Goal: Task Accomplishment & Management: Complete application form

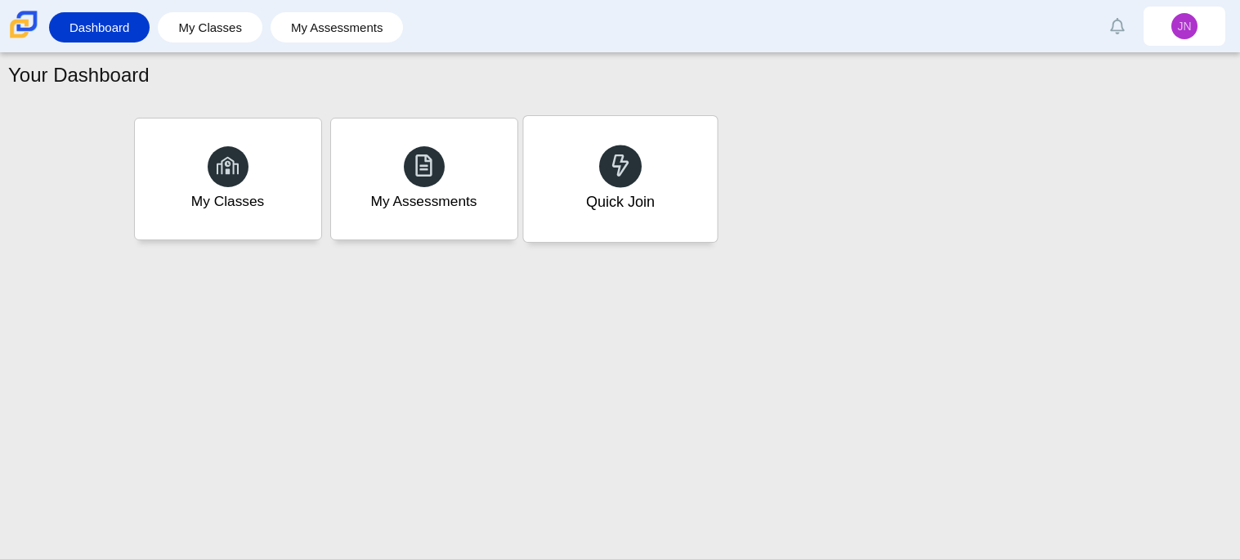
click at [666, 195] on div "Quick Join" at bounding box center [620, 179] width 194 height 126
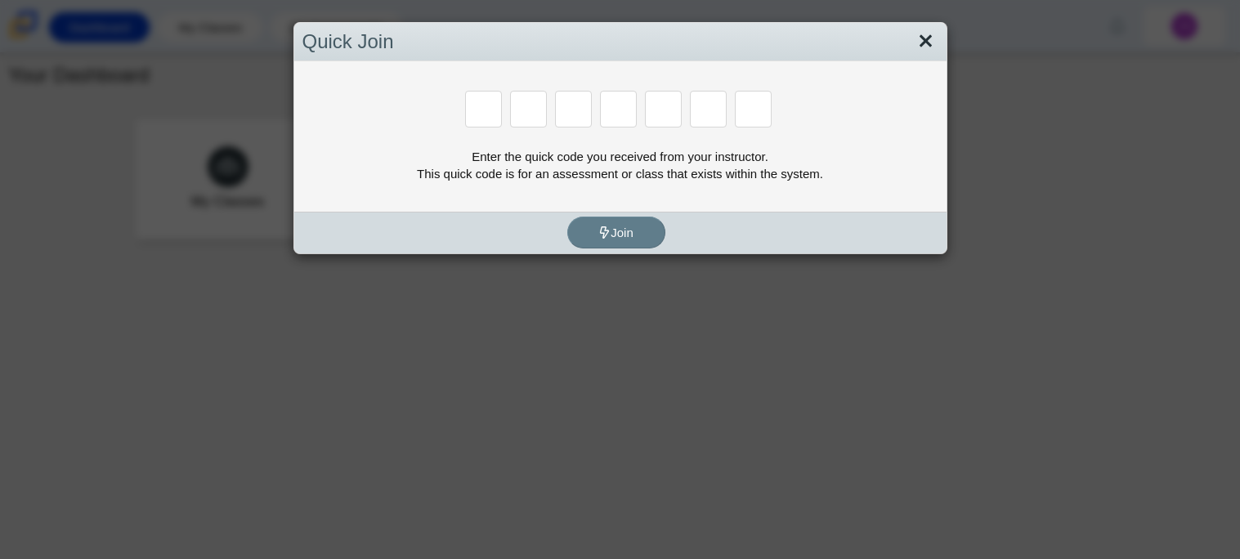
click at [915, 41] on link "Close" at bounding box center [925, 42] width 25 height 28
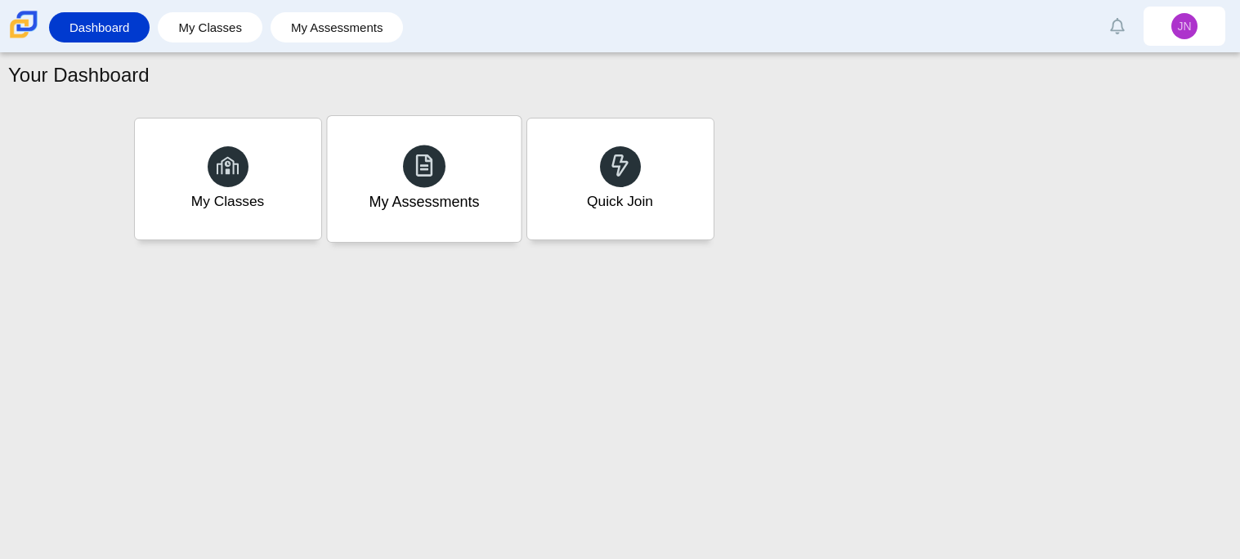
click at [427, 179] on div at bounding box center [424, 166] width 43 height 43
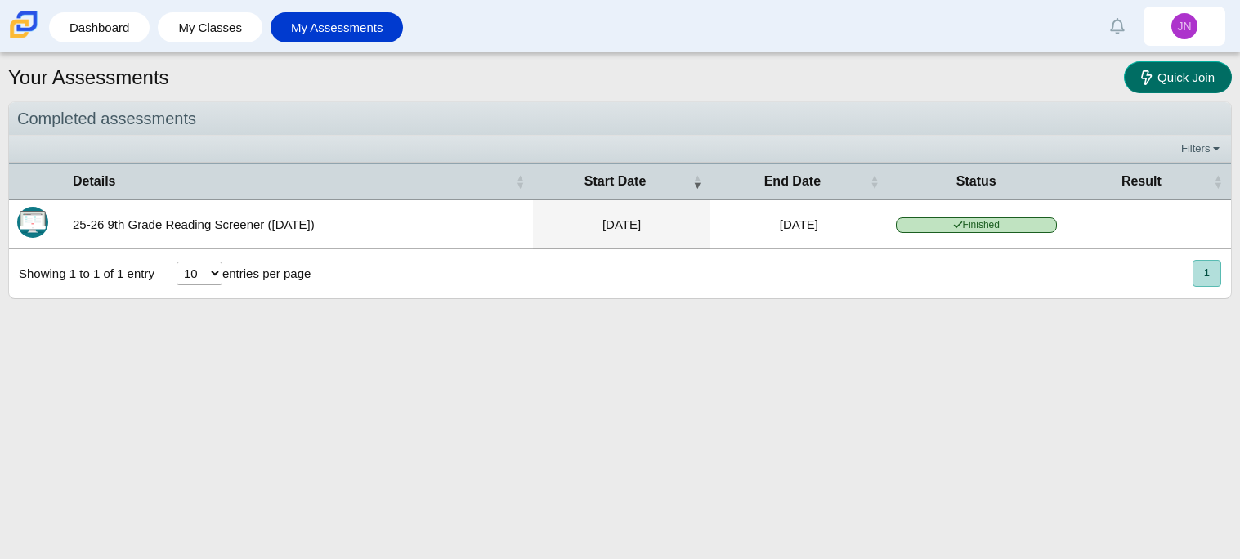
click at [1153, 86] on link "Quick Join" at bounding box center [1178, 77] width 108 height 32
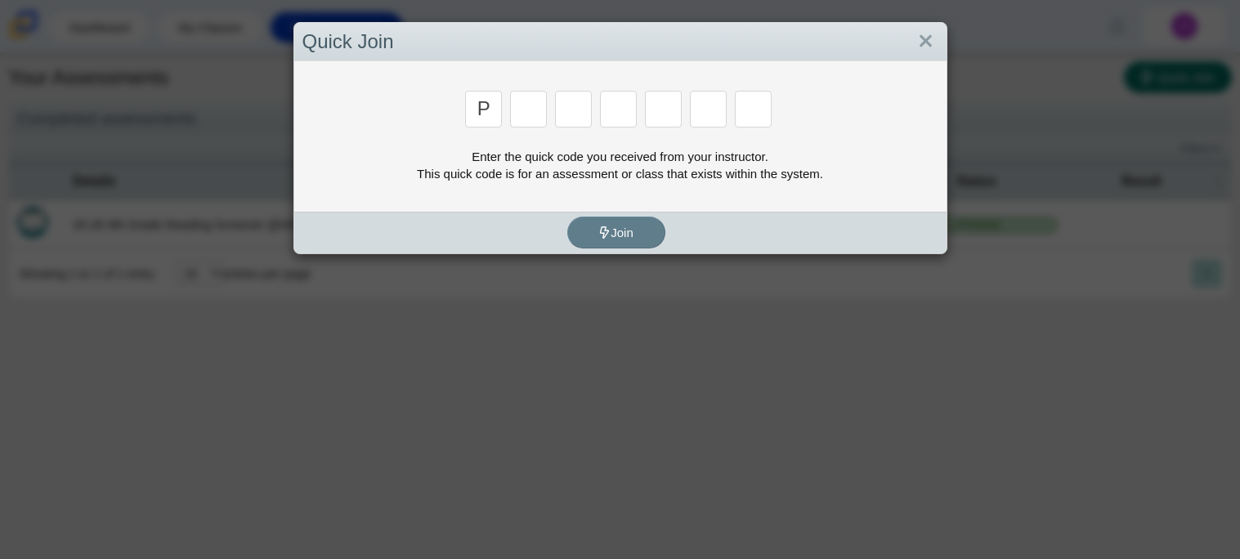
type input "p"
type input "2"
type input "p"
type input "b"
type input "t"
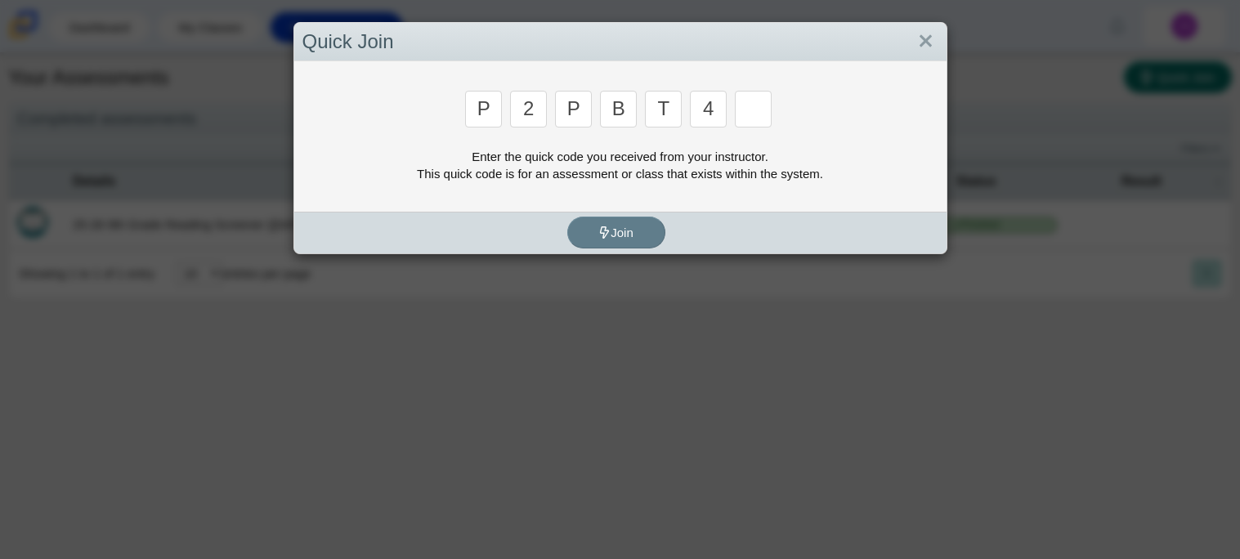
type input "4"
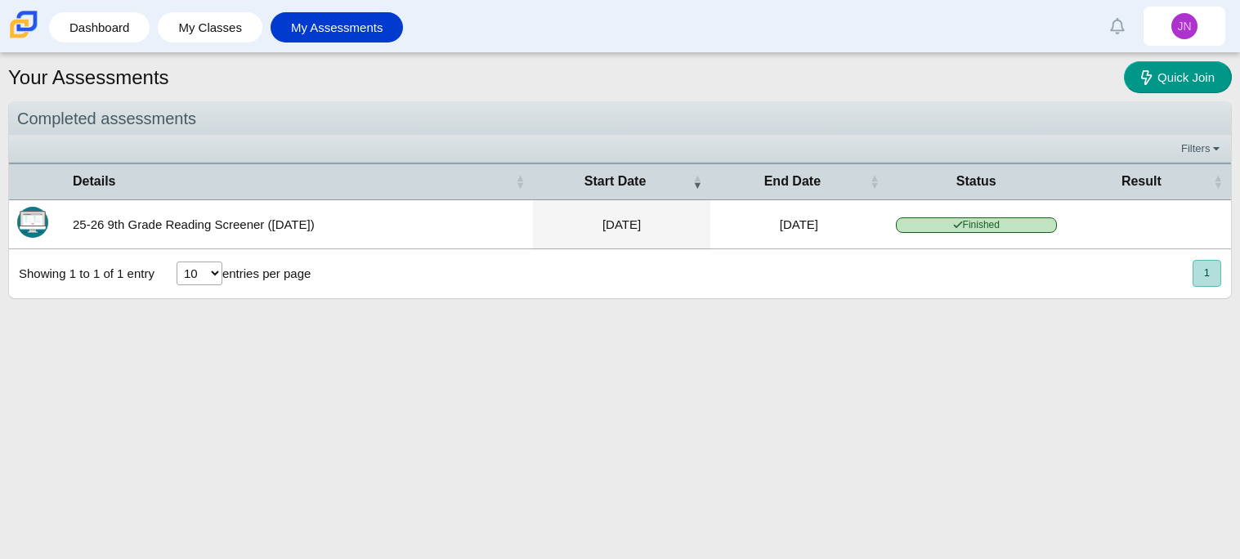
type input "9"
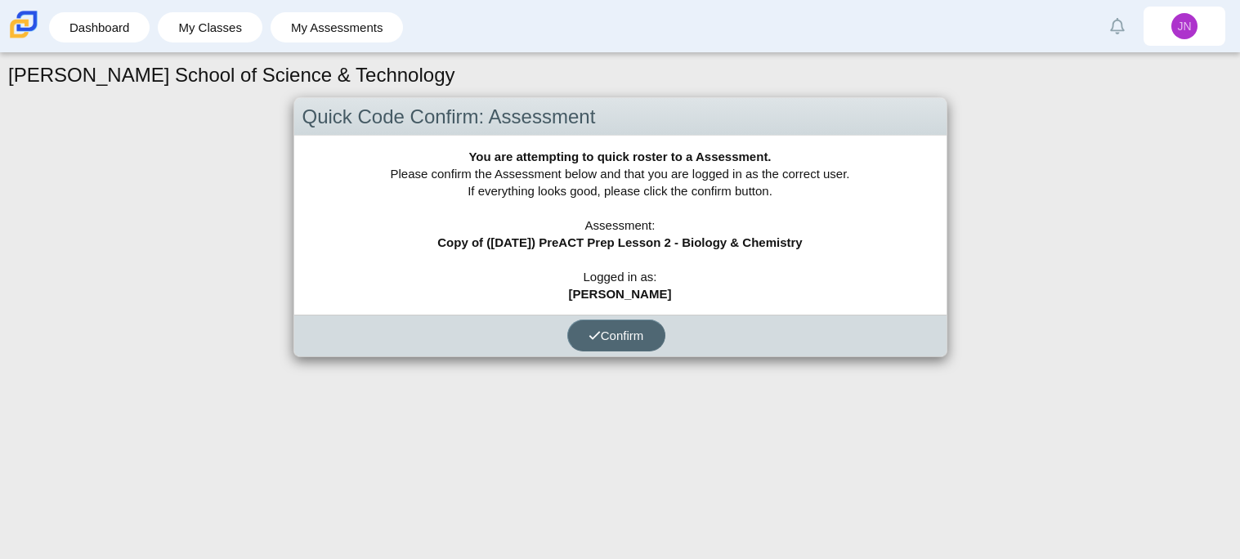
click at [638, 336] on span "Confirm" at bounding box center [616, 336] width 56 height 14
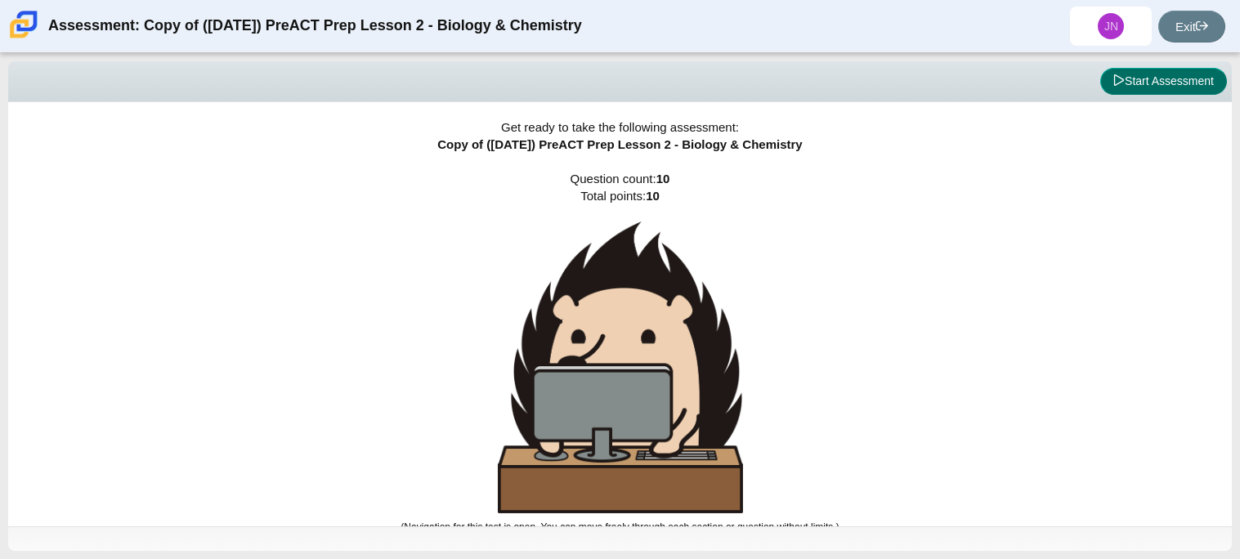
click at [1159, 78] on button "Start Assessment" at bounding box center [1163, 82] width 127 height 28
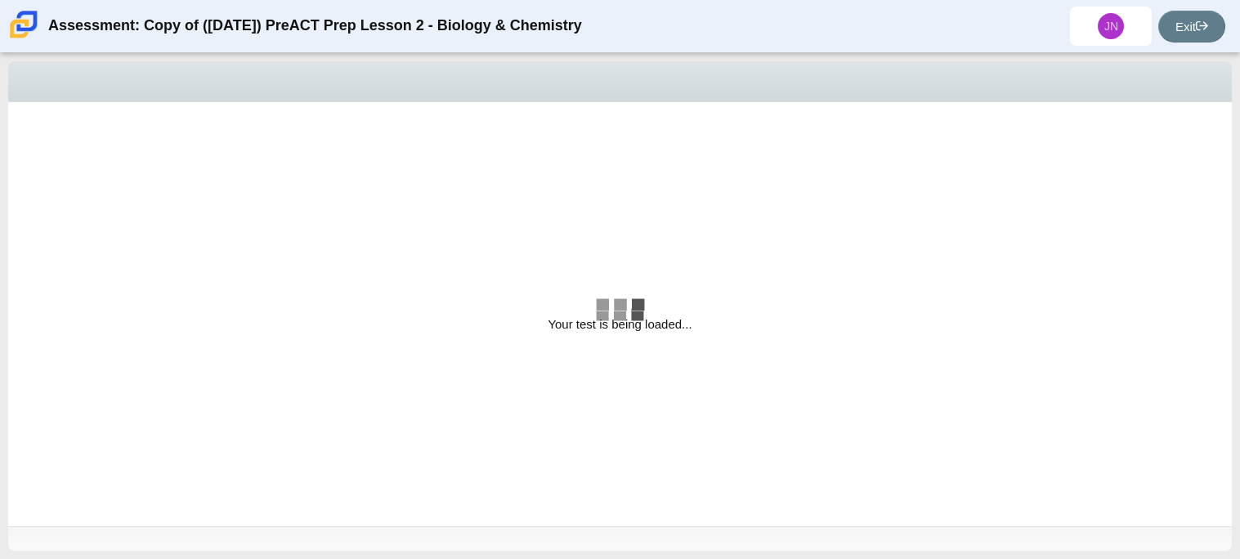
select select "88c27e0d-eae0-4ba9-ac20-9160ce6547ef"
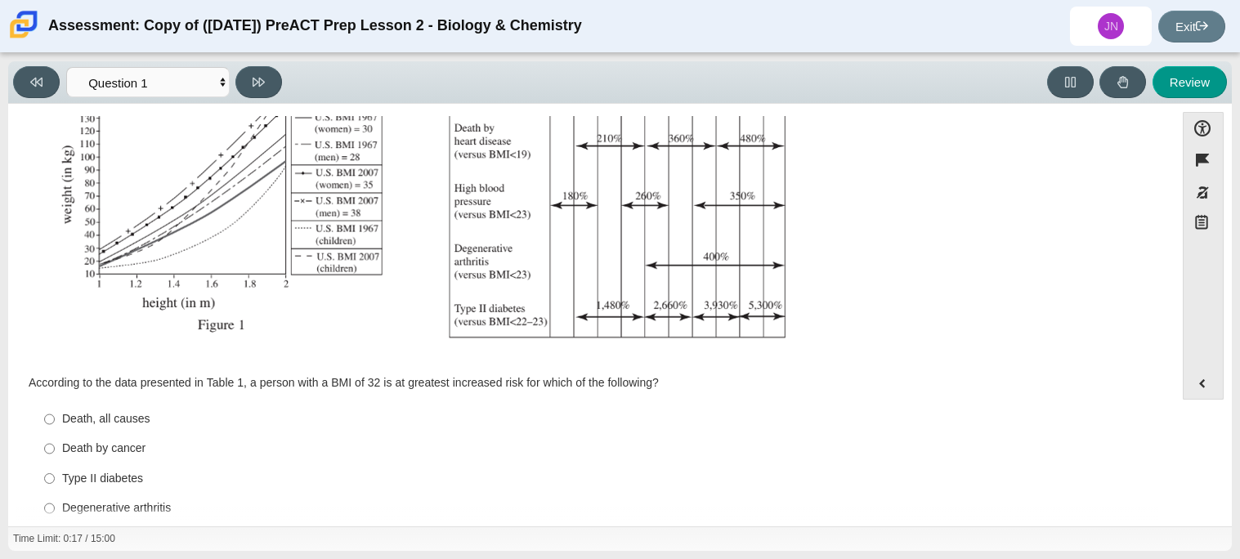
scroll to position [347, 0]
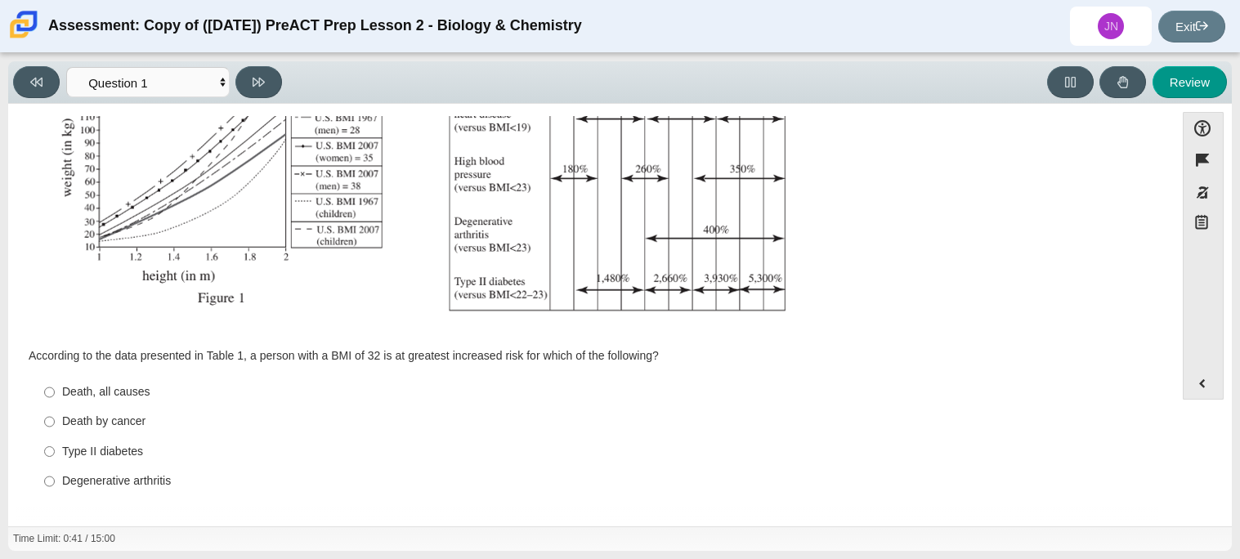
click at [117, 478] on div "Degenerative arthritis" at bounding box center [604, 481] width 1084 height 16
click at [55, 478] on input "Degenerative arthritis Degenerative arthritis" at bounding box center [49, 481] width 11 height 29
radio input "true"
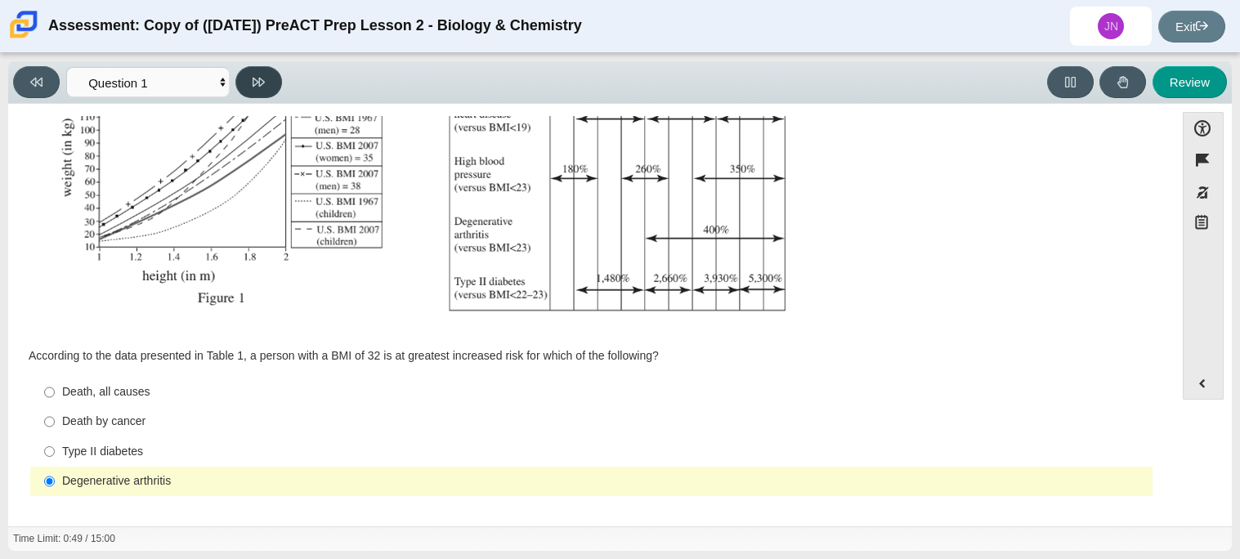
click at [276, 78] on button at bounding box center [258, 82] width 47 height 32
select select "f31ee183-ab53-48c9-9374-3a18949ab500"
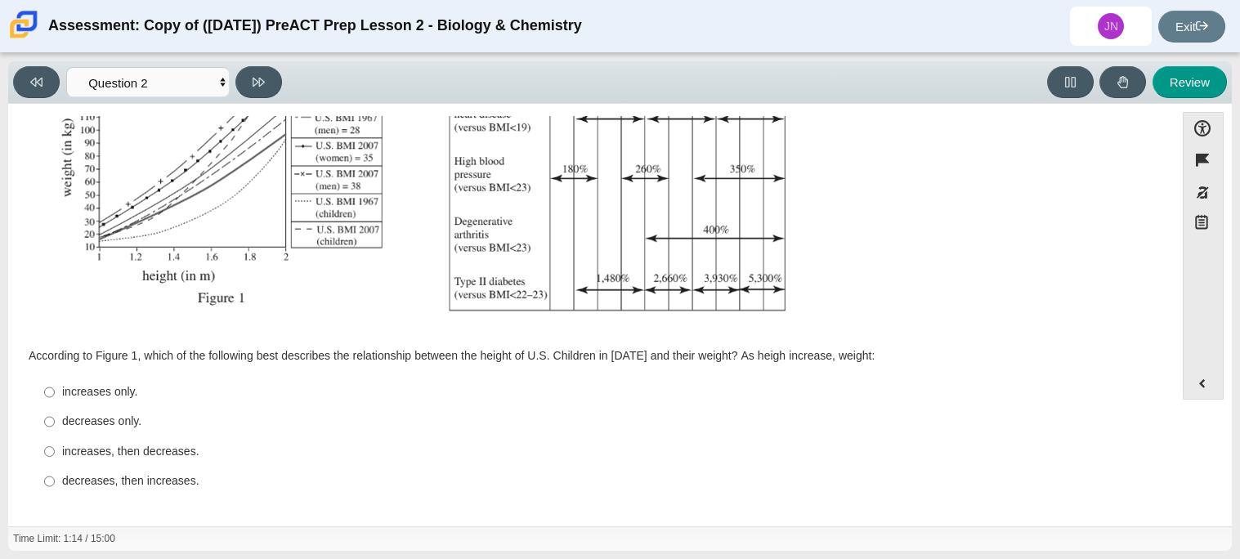
click at [129, 401] on label "increases only. increases only." at bounding box center [593, 392] width 1120 height 29
click at [55, 401] on input "increases only. increases only." at bounding box center [49, 392] width 11 height 29
radio input "true"
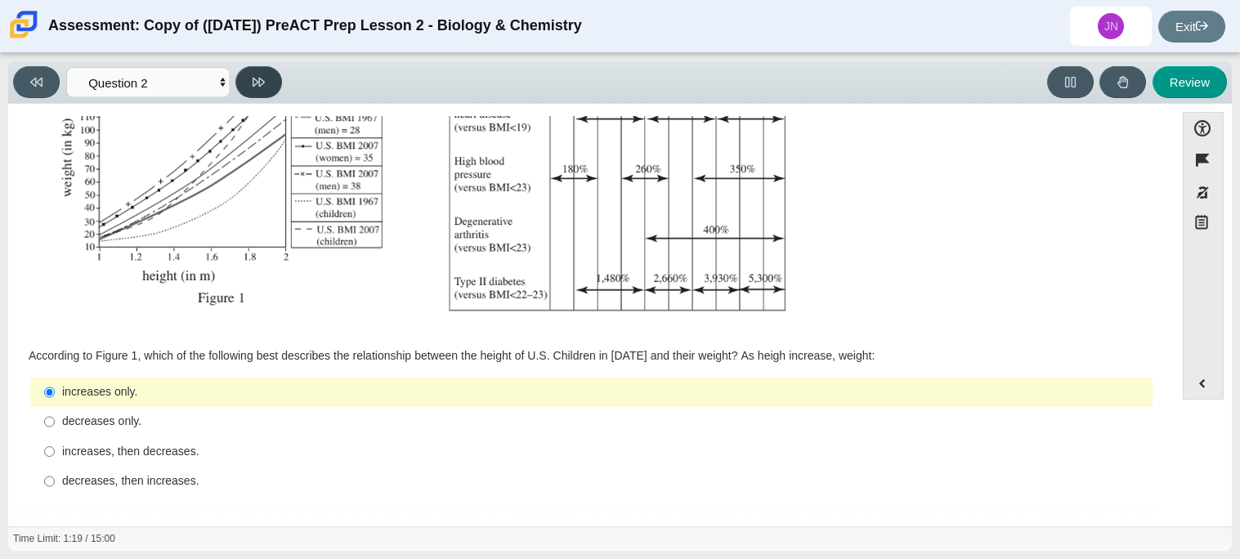
click at [252, 96] on button at bounding box center [258, 82] width 47 height 32
select select "45e82964-709e-4180-9336-970e18221224"
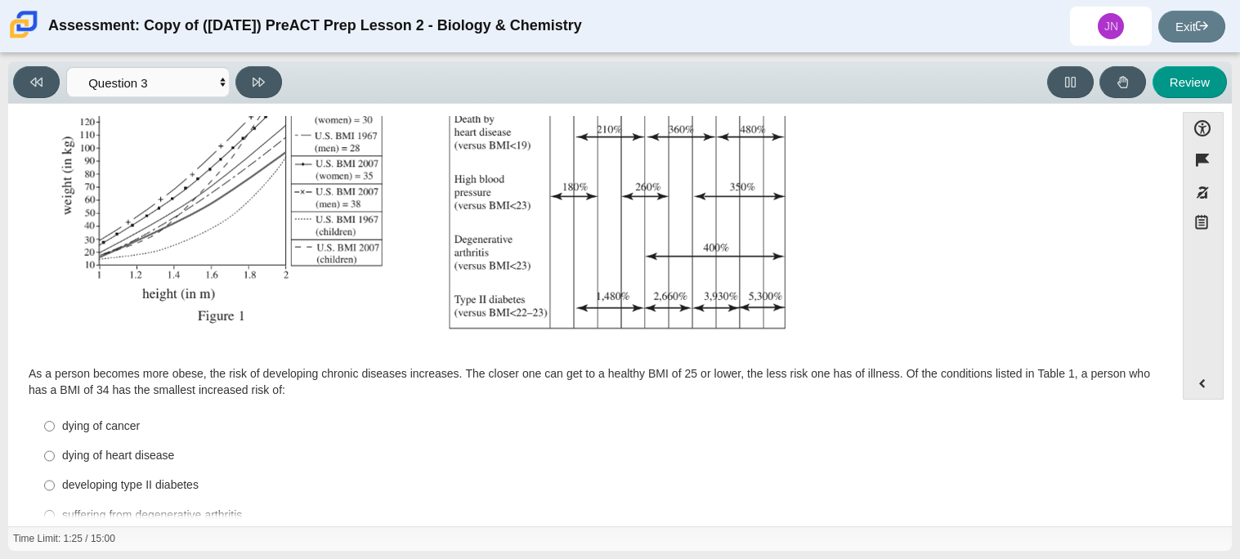
scroll to position [364, 0]
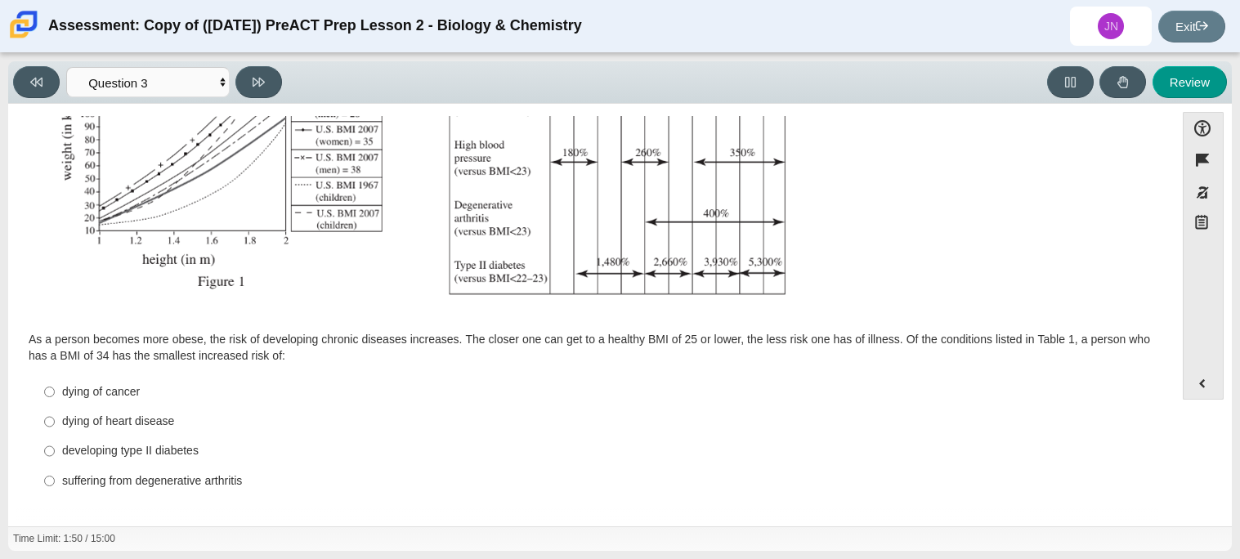
click at [140, 389] on div "dying of cancer" at bounding box center [604, 392] width 1084 height 16
click at [55, 389] on input "dying of cancer dying of cancer" at bounding box center [49, 391] width 11 height 29
radio input "true"
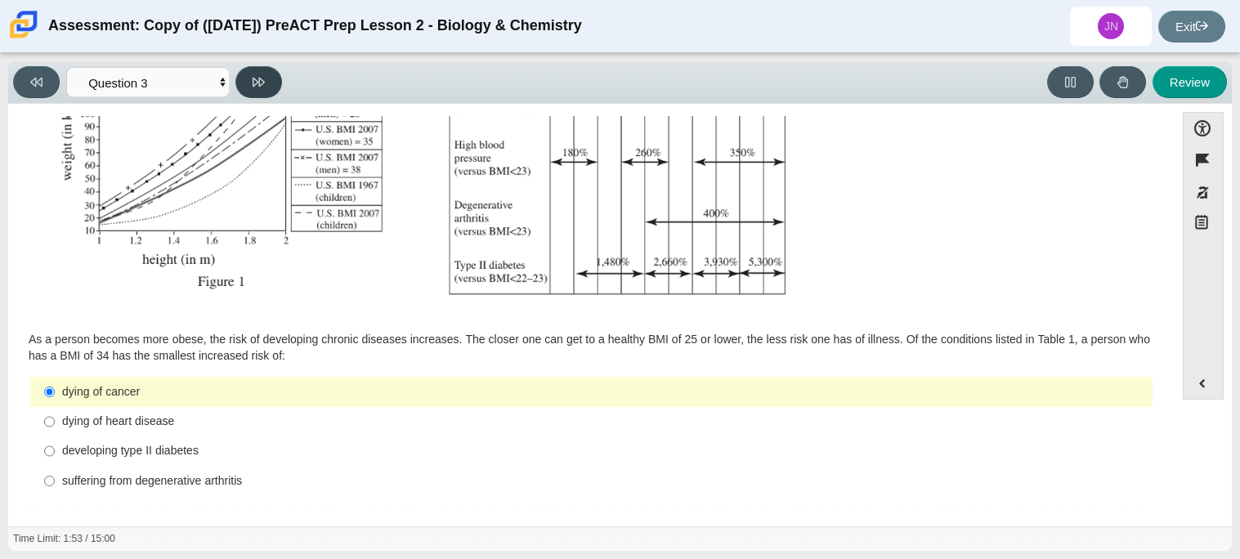
click at [248, 78] on button at bounding box center [258, 82] width 47 height 32
select select "71dcacfe-cf8b-4cdc-be22-b82c8aec5da2"
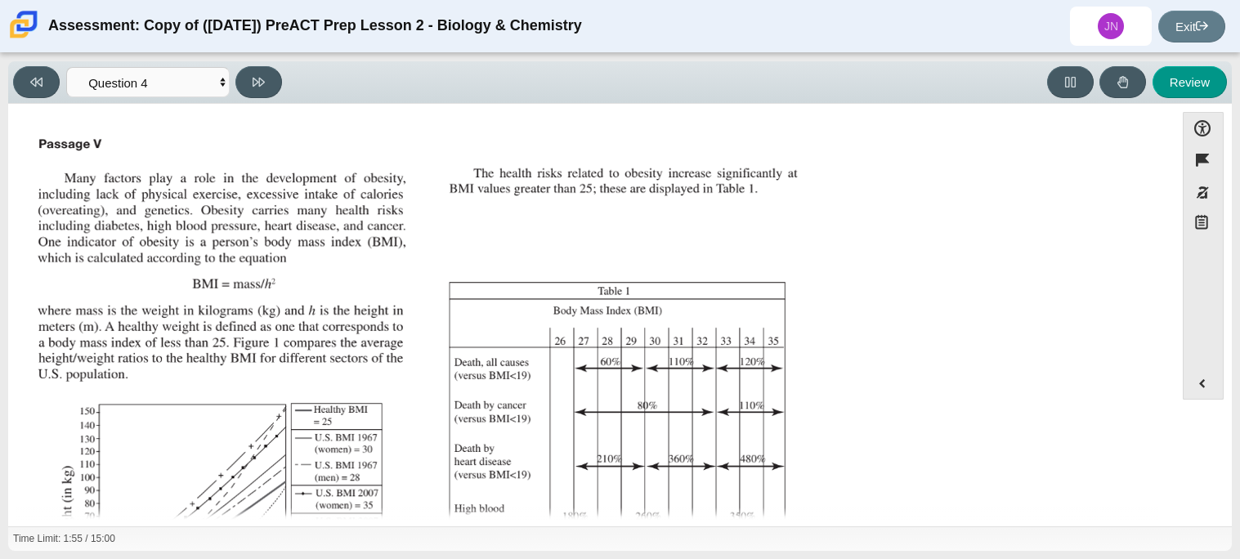
scroll to position [349, 0]
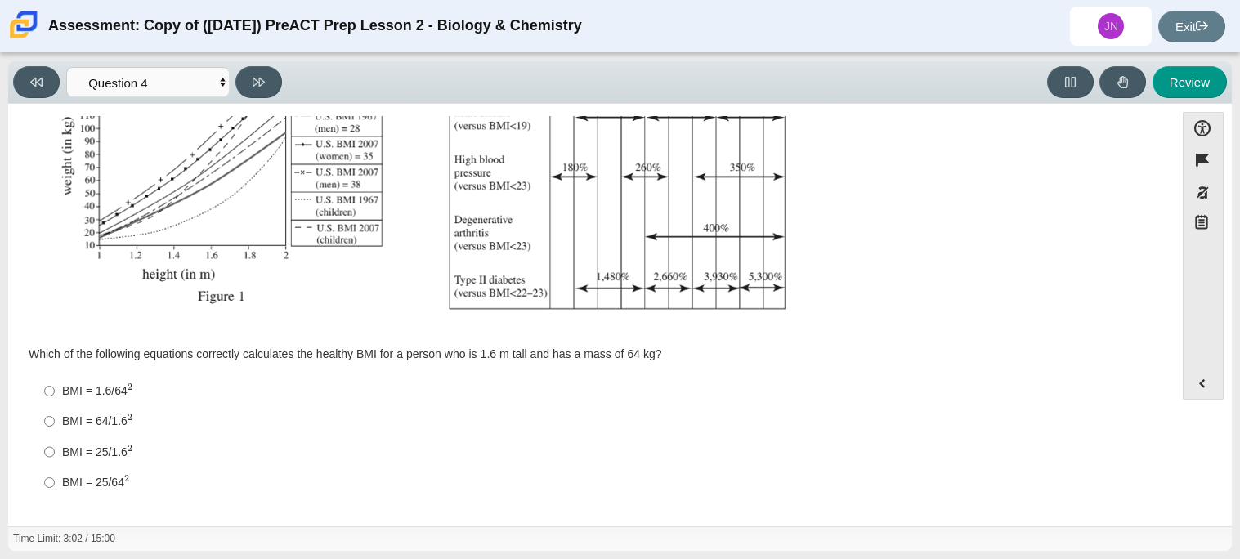
click at [134, 422] on div "BMI = 64/1.6 2" at bounding box center [604, 421] width 1084 height 17
click at [55, 422] on input "BMI = 64/1.6 2 BMI = 64/1.62" at bounding box center [49, 421] width 11 height 30
radio input "true"
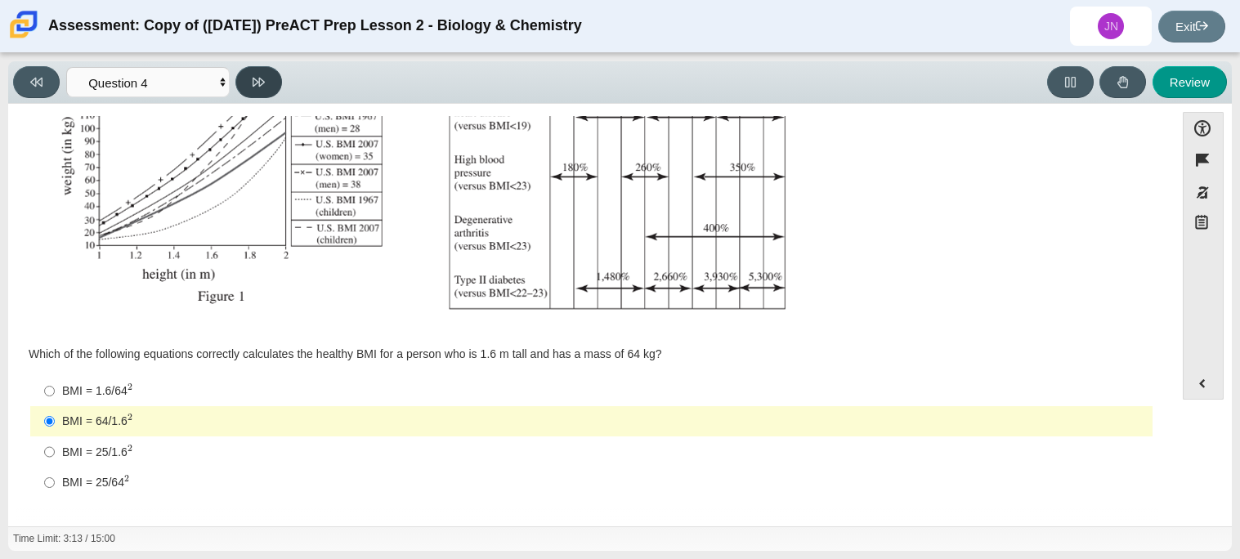
click at [259, 79] on icon at bounding box center [259, 82] width 12 height 9
select select "c6558c8b-086a-4b4c-b582-9428309971ba"
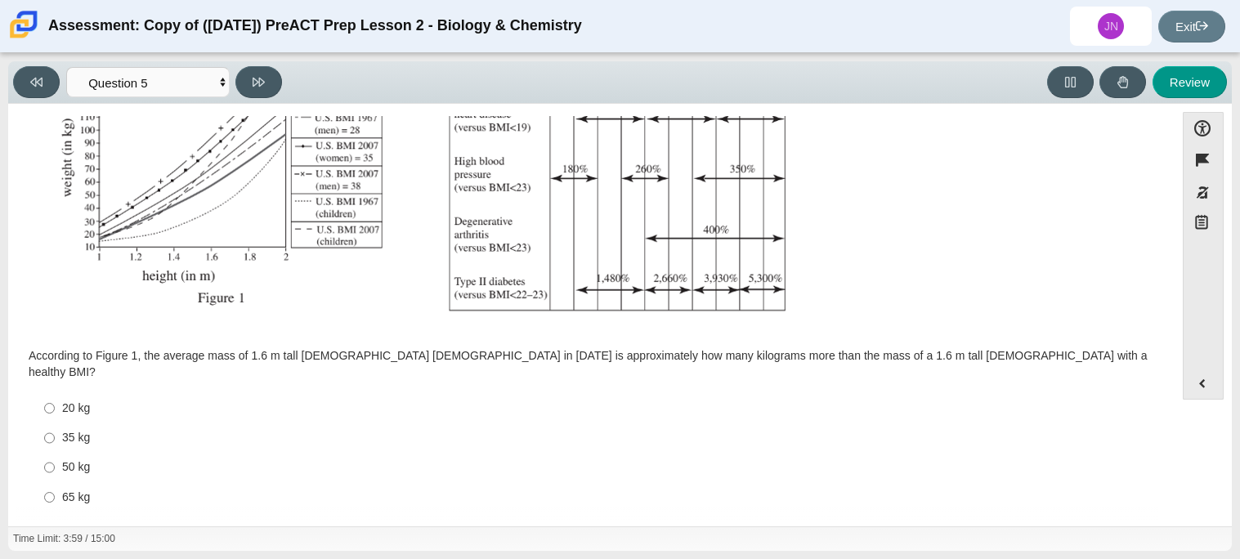
scroll to position [347, 0]
click at [84, 431] on label "35 kg 35 kg" at bounding box center [593, 438] width 1120 height 29
click at [55, 431] on input "35 kg 35 kg" at bounding box center [49, 438] width 11 height 29
radio input "true"
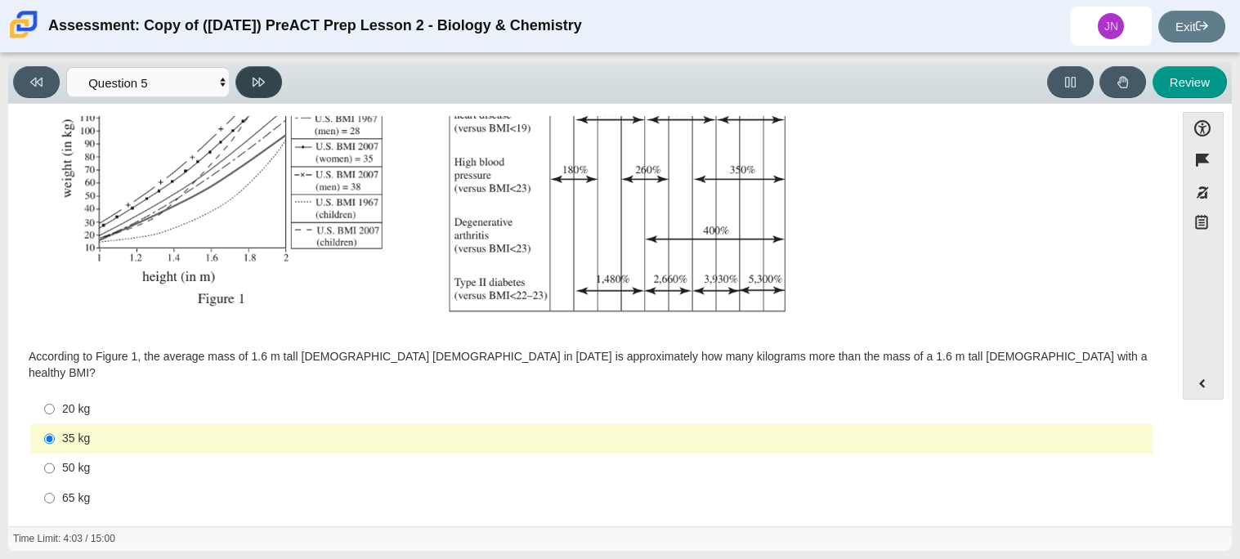
click at [260, 78] on icon at bounding box center [259, 82] width 12 height 9
select select "74d98ab6-2529-481e-9250-4e9263ec31cd"
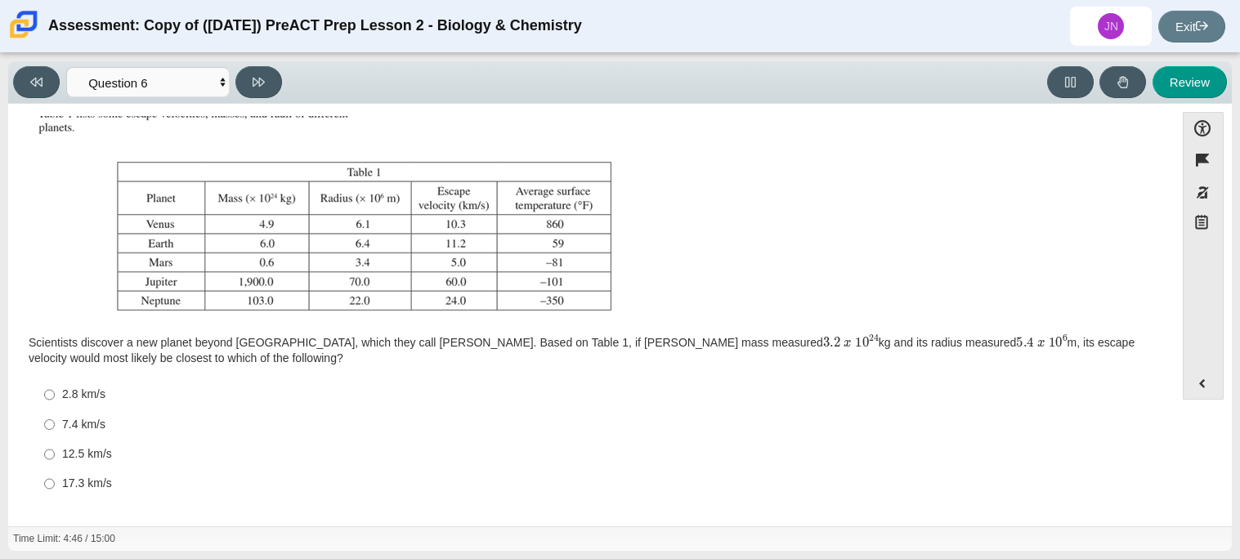
scroll to position [185, 0]
click at [99, 457] on div "12.5 km/s" at bounding box center [604, 455] width 1084 height 16
click at [55, 457] on input "12.5 km/s 12.5 km/s" at bounding box center [49, 455] width 11 height 29
radio input "true"
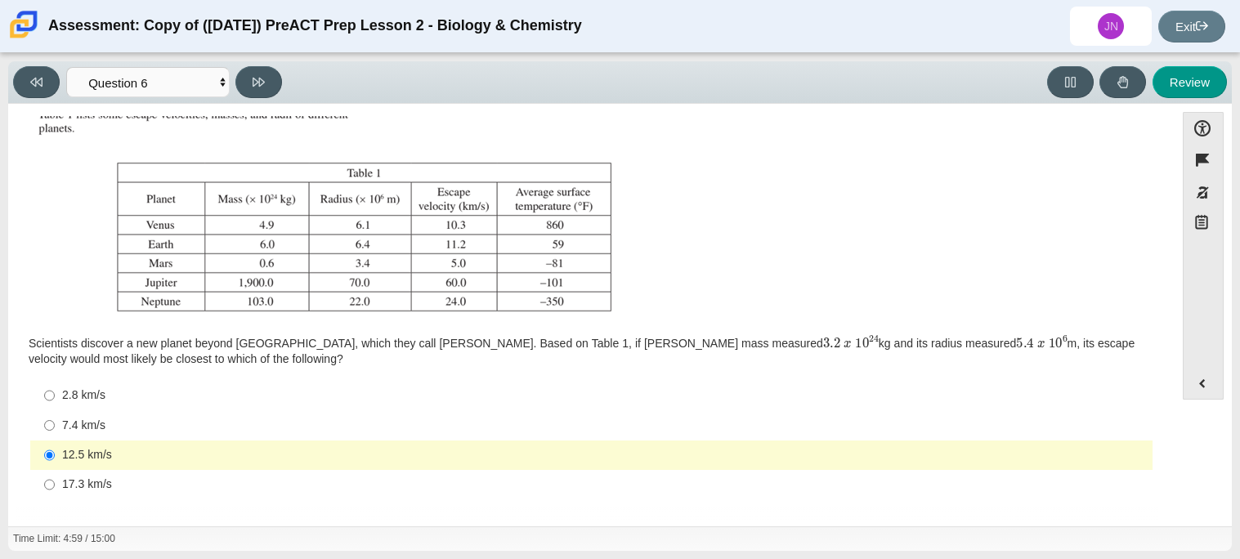
click at [103, 430] on div "7.4 km/s" at bounding box center [604, 426] width 1084 height 16
click at [55, 430] on input "7.4 km/s 7.4 km/s" at bounding box center [49, 424] width 11 height 29
radio input "true"
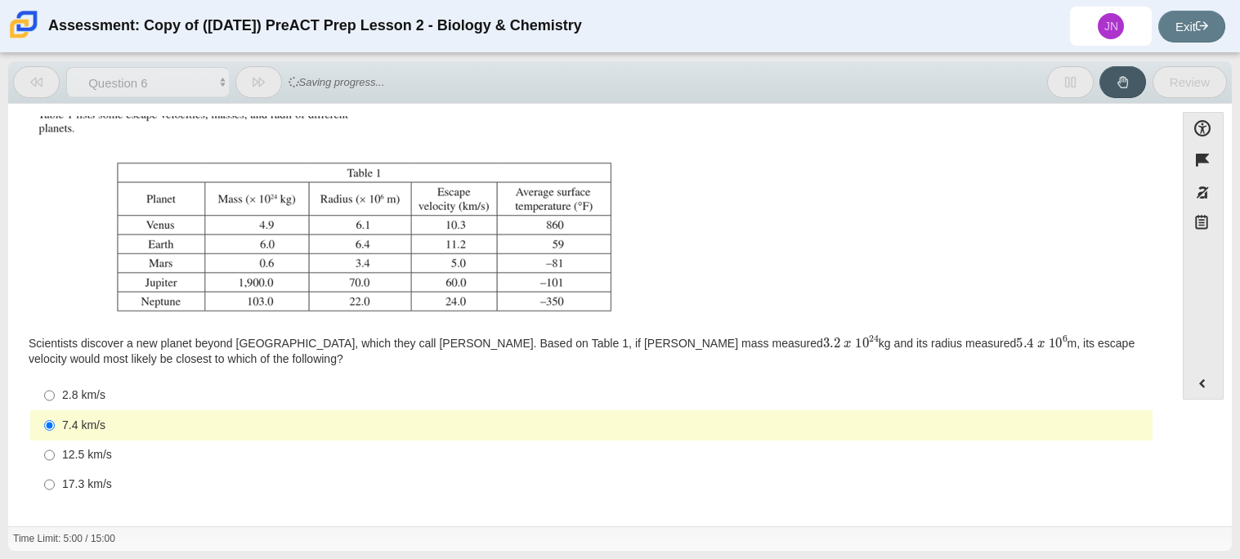
click at [401, 315] on img "Assessment items" at bounding box center [324, 132] width 586 height 372
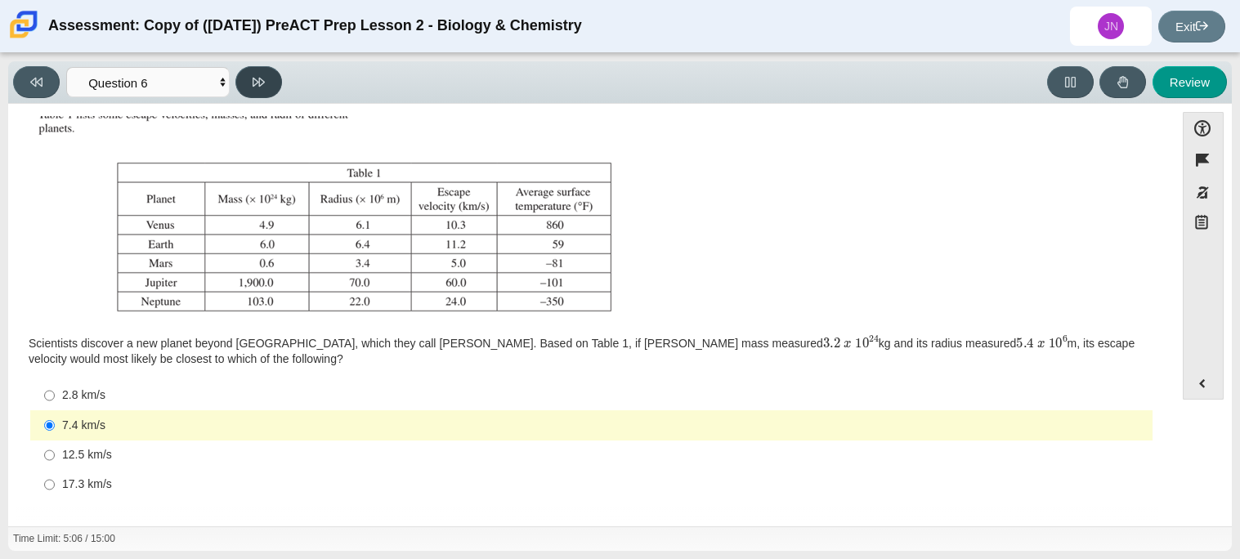
click at [260, 83] on icon at bounding box center [259, 82] width 12 height 12
select select "31694628-7769-4744-9964-d3ed6115c03c"
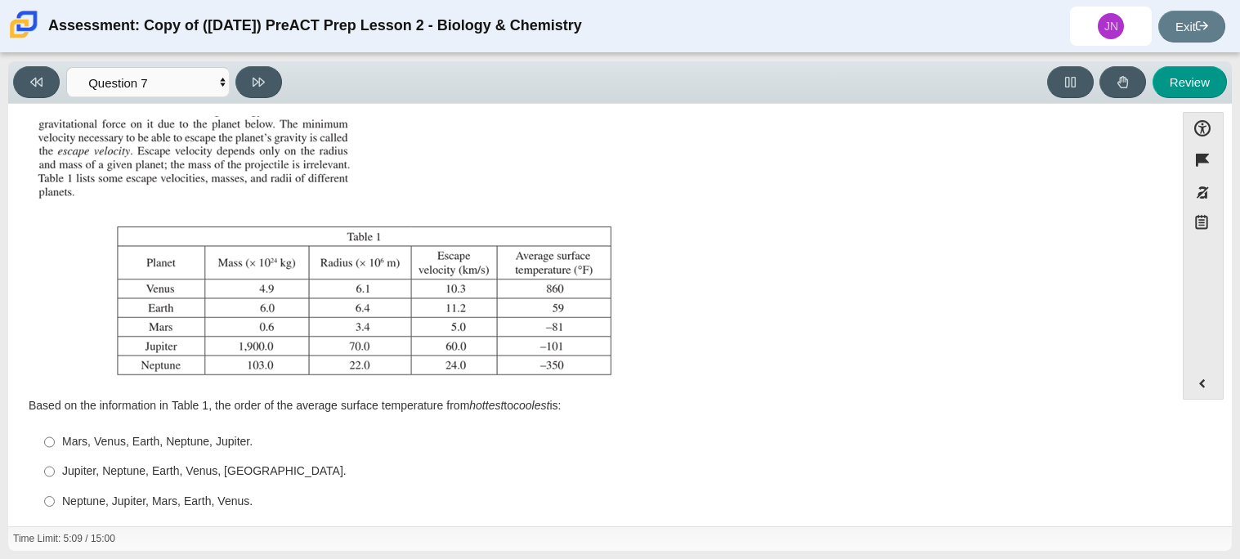
scroll to position [171, 0]
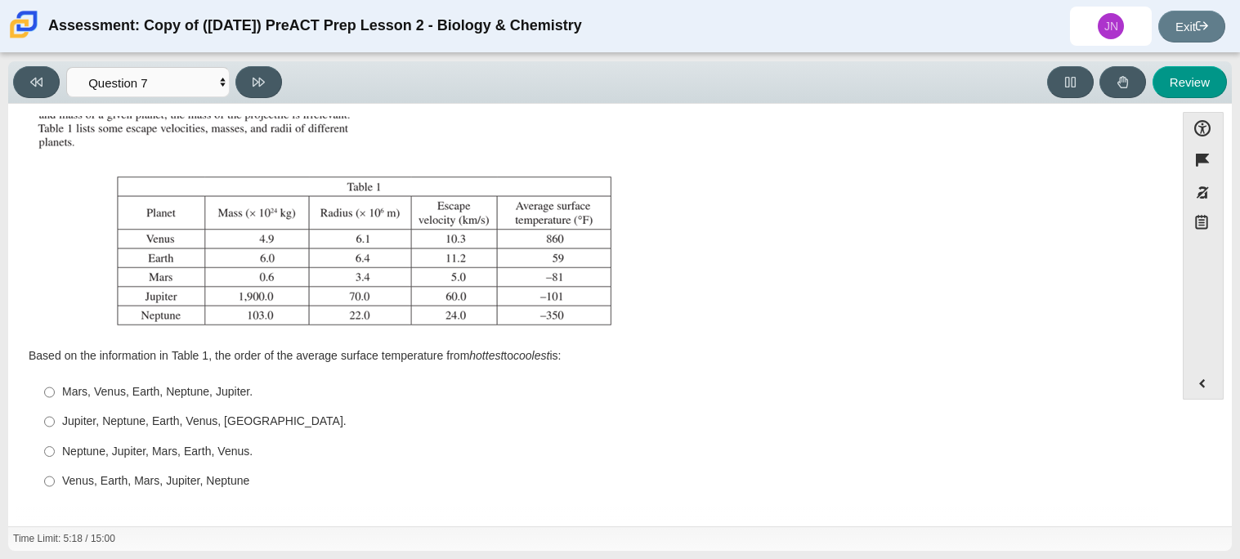
click at [163, 478] on div "Venus, Earth, Mars, Jupiter, Neptune" at bounding box center [604, 481] width 1084 height 16
click at [55, 478] on input "Venus, Earth, Mars, Jupiter, Neptune Venus, Earth, Mars, Jupiter, Neptune" at bounding box center [49, 481] width 11 height 29
radio input "true"
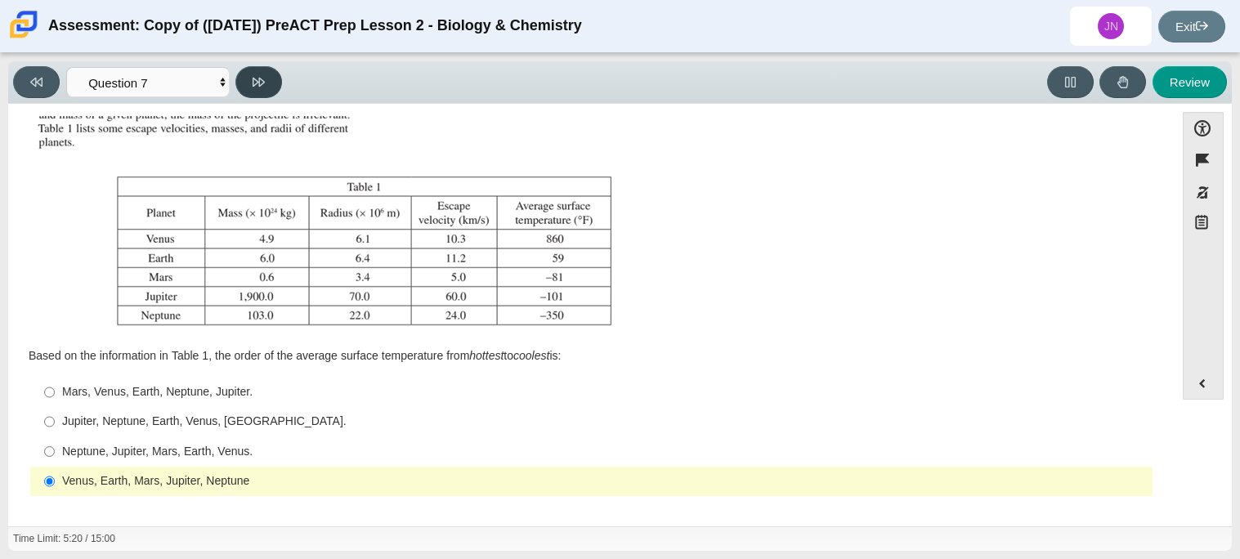
click at [251, 89] on button at bounding box center [258, 82] width 47 height 32
select select "02960795-9514-4c41-985f-77b6951c8514"
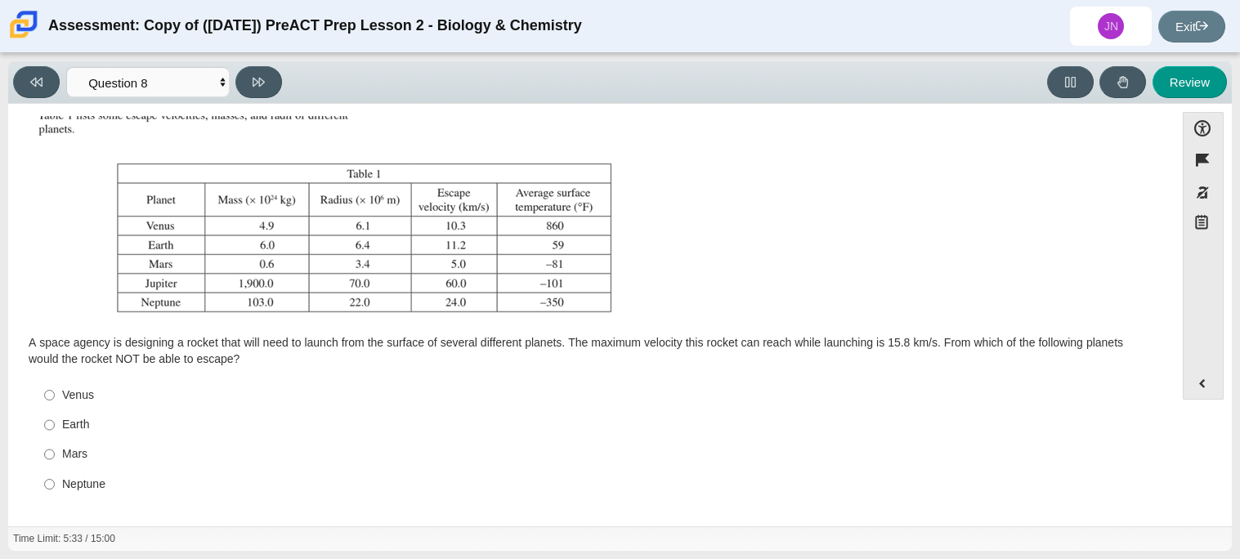
scroll to position [186, 0]
click at [75, 494] on label "Neptune Neptune" at bounding box center [593, 481] width 1120 height 29
click at [55, 494] on input "Neptune Neptune" at bounding box center [49, 481] width 11 height 29
radio input "true"
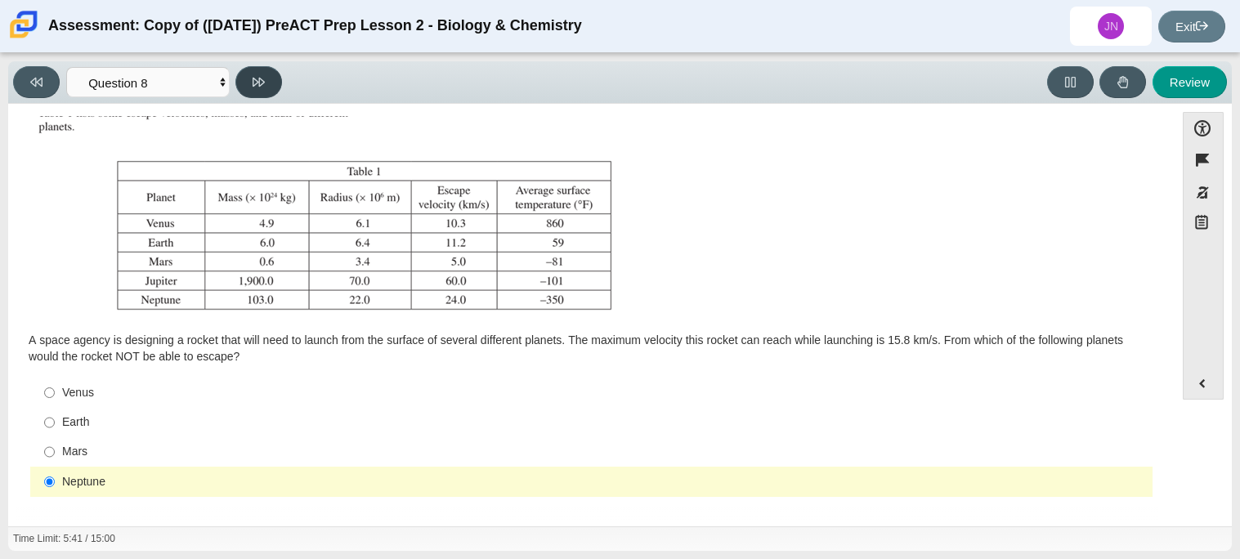
click at [246, 72] on button at bounding box center [258, 82] width 47 height 32
select select "ef19177f-9eb9-441f-a0b9-65cd4e602bb5"
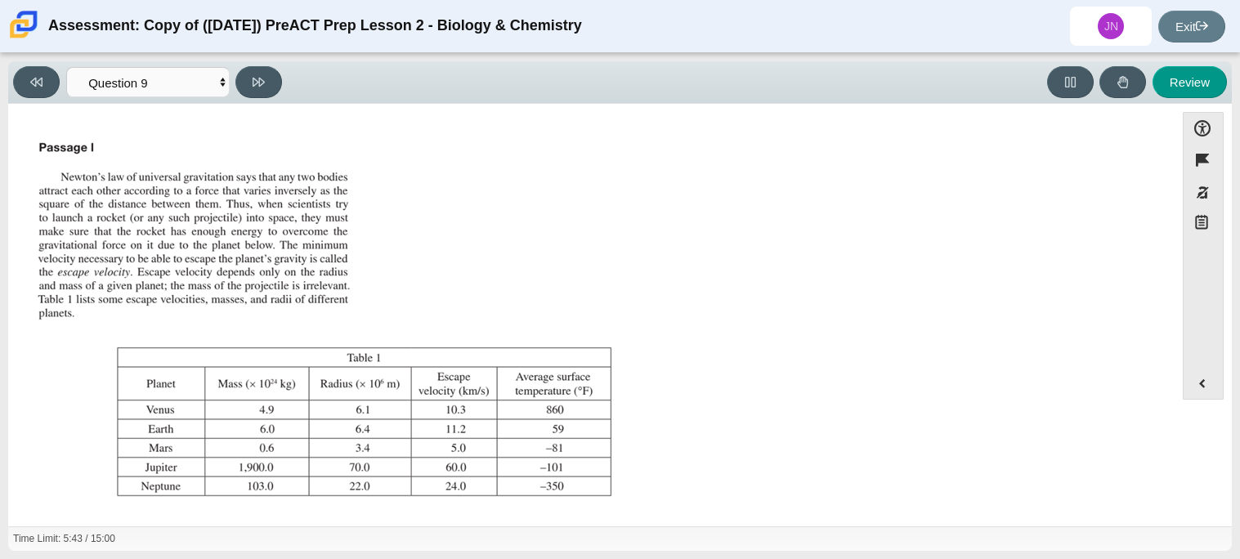
scroll to position [171, 0]
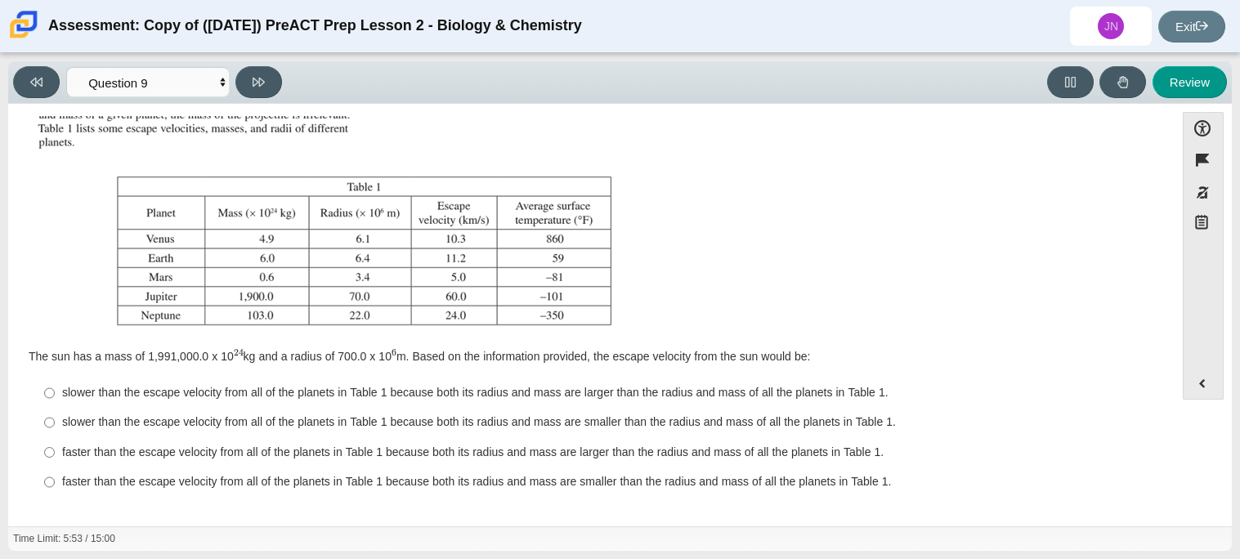
click at [629, 396] on div "slower than the escape velocity from all of the planets in Table 1 because both…" at bounding box center [604, 393] width 1084 height 16
click at [55, 396] on input "slower than the escape velocity from all of the planets in Table 1 because both…" at bounding box center [49, 392] width 11 height 29
radio input "true"
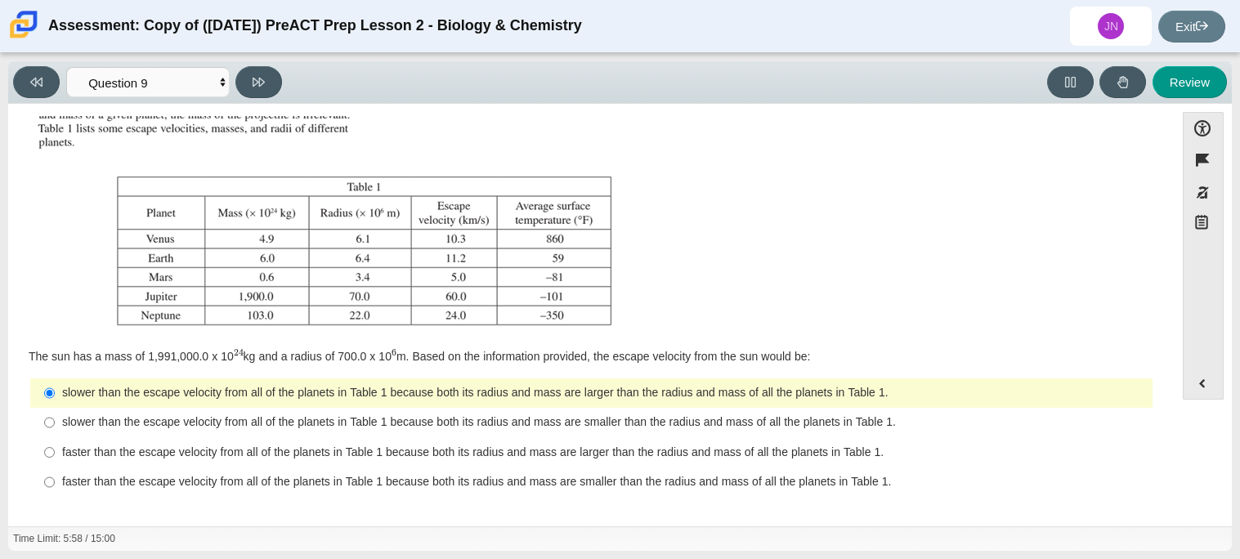
click at [101, 461] on label "faster than the escape velocity from all of the planets in Table 1 because both…" at bounding box center [593, 451] width 1120 height 29
click at [55, 461] on input "faster than the escape velocity from all of the planets in Table 1 because both…" at bounding box center [49, 451] width 11 height 29
radio input "true"
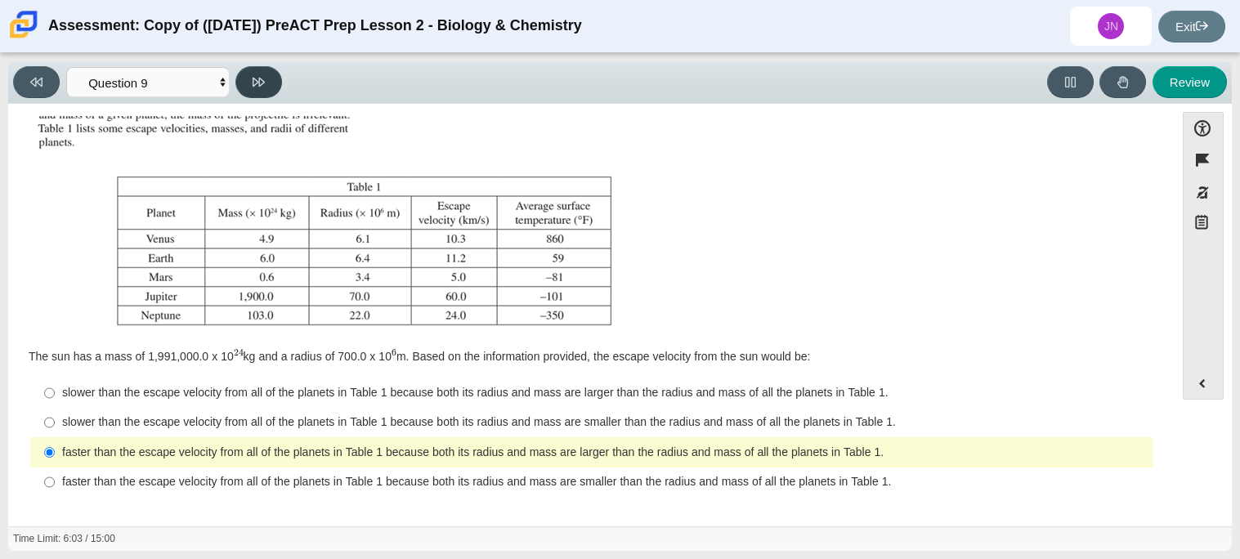
click at [271, 90] on button at bounding box center [258, 82] width 47 height 32
select select "b9bf8baa-c570-4e7d-b5c0-da6c71b27e9c"
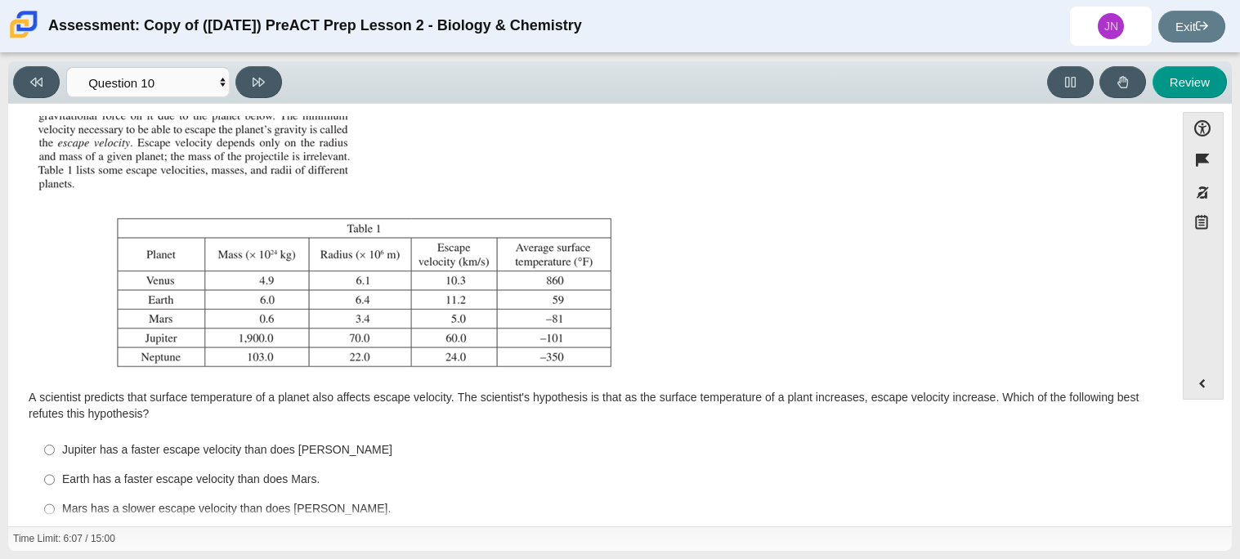
scroll to position [186, 0]
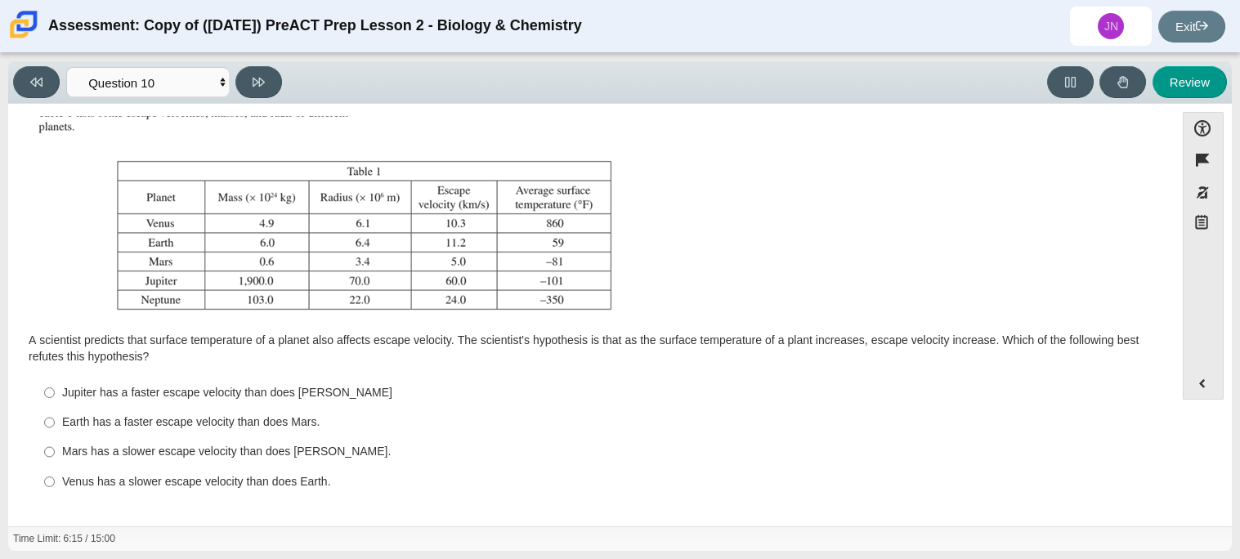
click at [266, 418] on div "Earth has a faster escape velocity than does Mars." at bounding box center [604, 422] width 1084 height 16
click at [55, 418] on input "Earth has a faster escape velocity than does Mars. Earth has a faster escape ve…" at bounding box center [49, 422] width 11 height 29
radio input "true"
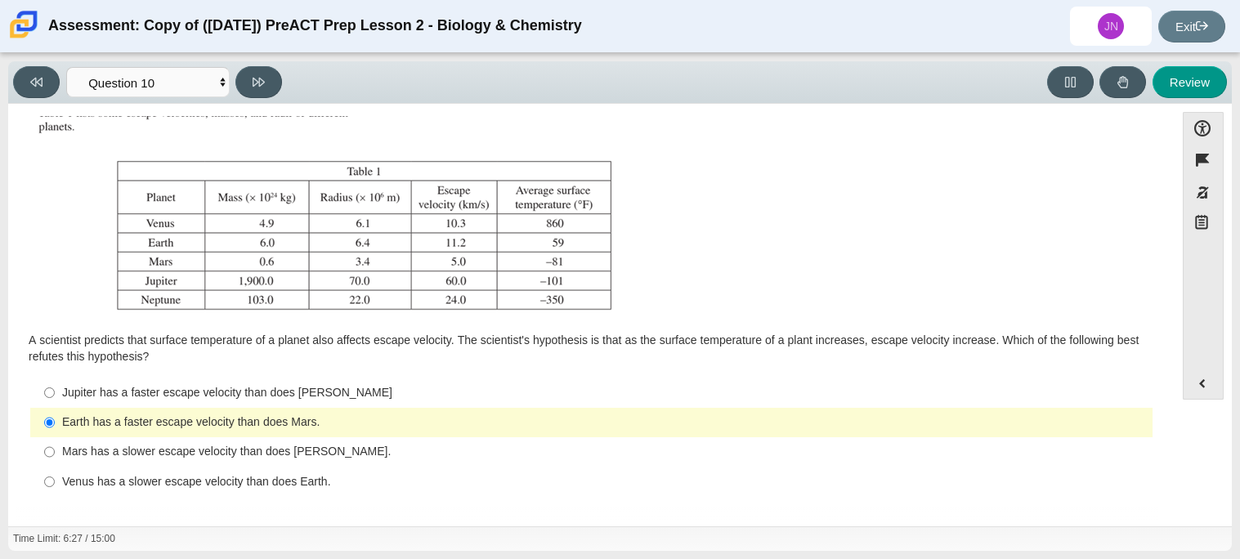
click at [309, 385] on div "Jupiter has a faster escape velocity than does Neptune" at bounding box center [604, 393] width 1084 height 16
click at [55, 383] on input "Jupiter has a faster escape velocity than does Neptune Jupiter has a faster esc…" at bounding box center [49, 392] width 11 height 29
radio input "true"
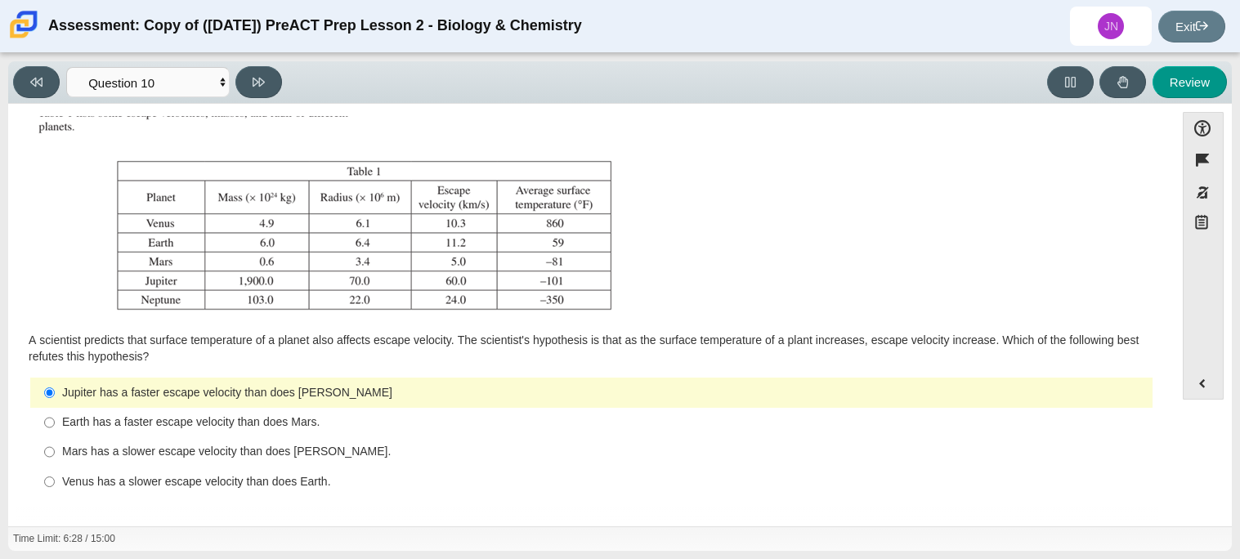
click at [300, 419] on div "Earth has a faster escape velocity than does Mars." at bounding box center [604, 422] width 1084 height 16
click at [55, 419] on input "Earth has a faster escape velocity than does Mars. Earth has a faster escape ve…" at bounding box center [49, 422] width 11 height 29
radio input "true"
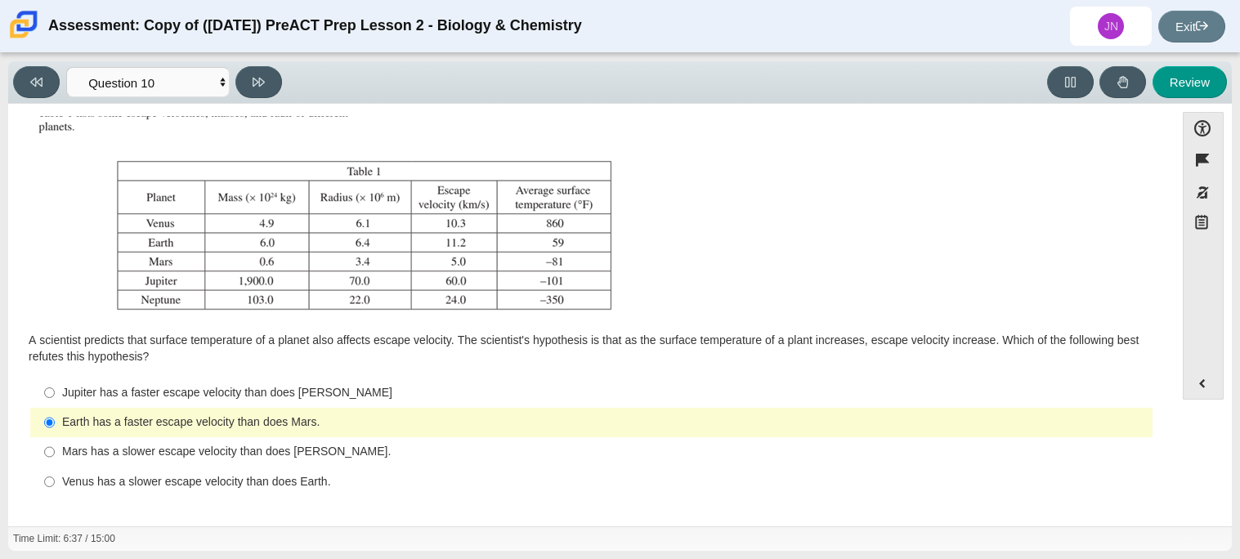
click at [306, 451] on div "Mars has a slower escape velocity than does Venus." at bounding box center [604, 452] width 1084 height 16
click at [55, 451] on input "Mars has a slower escape velocity than does Venus. Mars has a slower escape vel…" at bounding box center [49, 451] width 11 height 29
radio input "true"
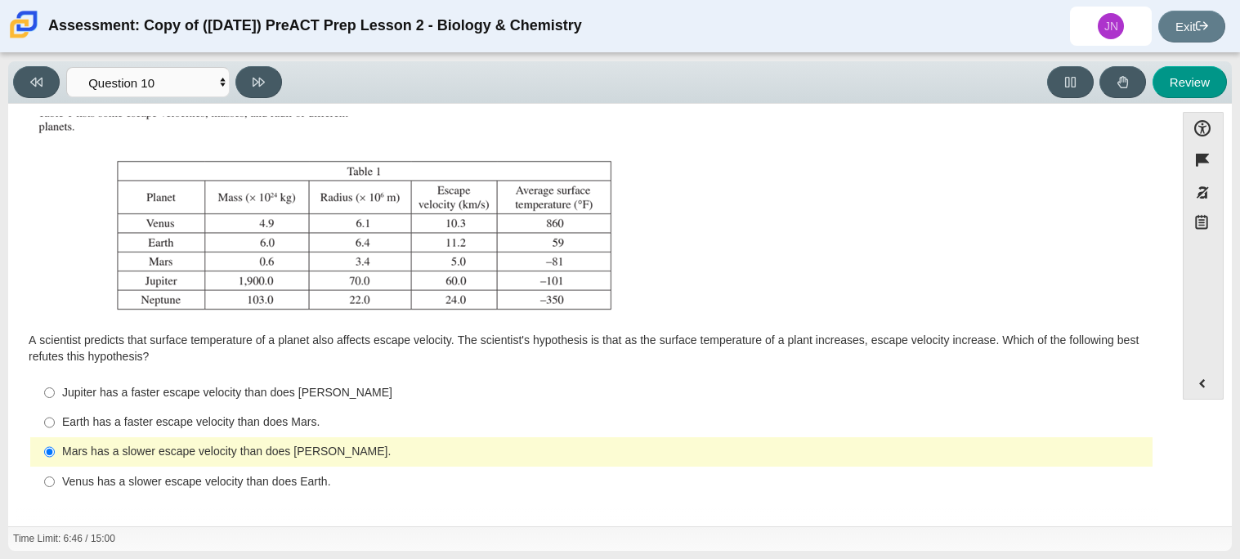
click at [237, 474] on div "Venus has a slower escape velocity than does Earth." at bounding box center [604, 482] width 1084 height 16
click at [55, 474] on input "Venus has a slower escape velocity than does Earth. Venus has a slower escape v…" at bounding box center [49, 481] width 11 height 29
radio input "true"
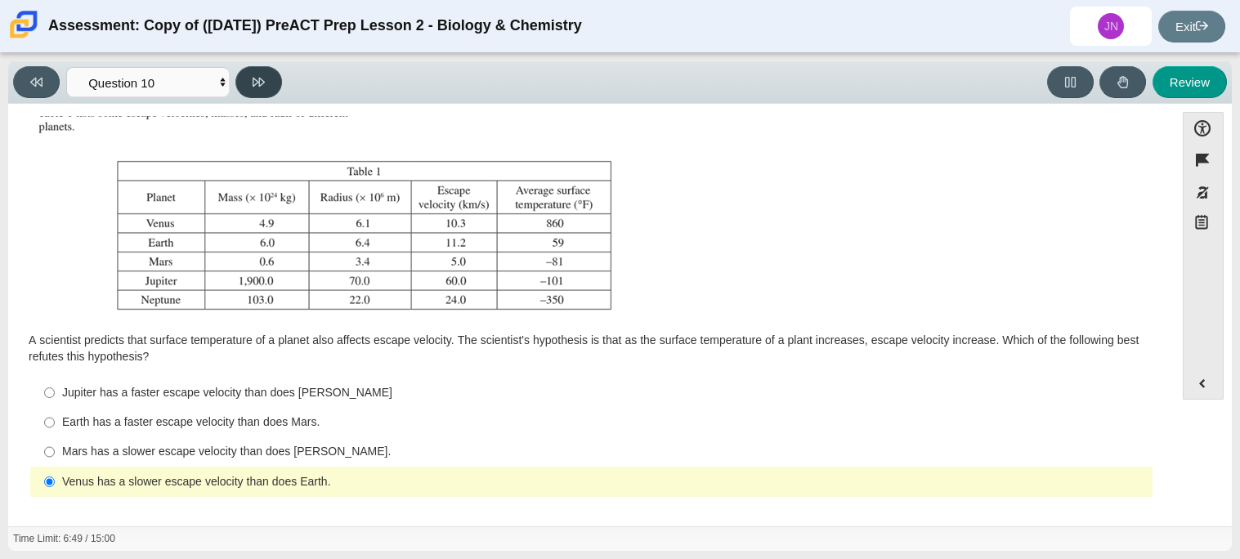
click at [256, 92] on button at bounding box center [258, 82] width 47 height 32
select select "review"
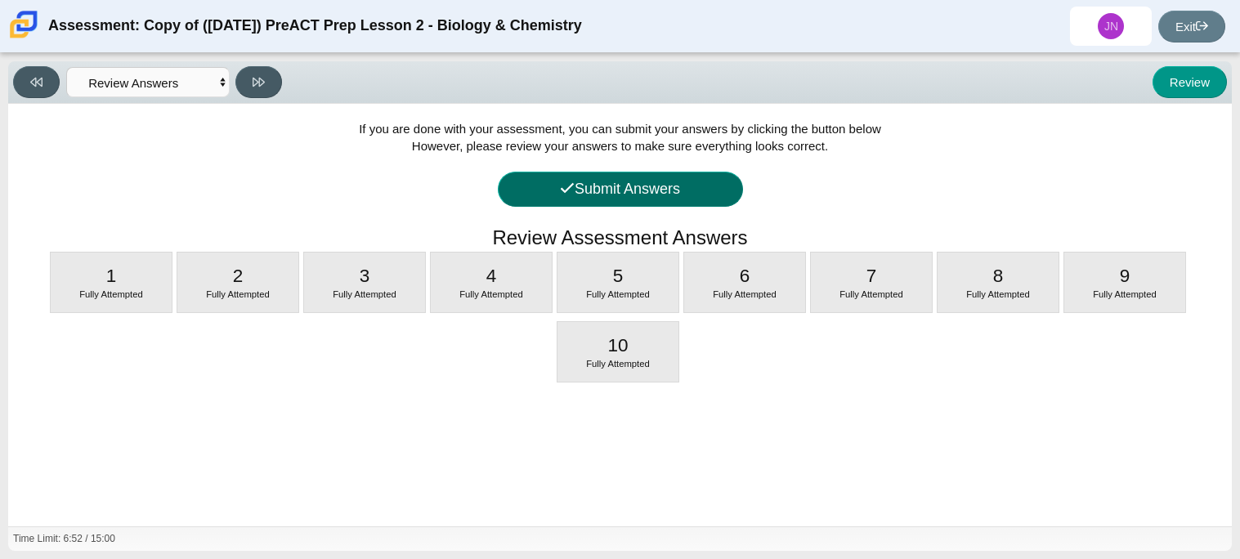
click at [544, 190] on button "Submit Answers" at bounding box center [620, 189] width 245 height 35
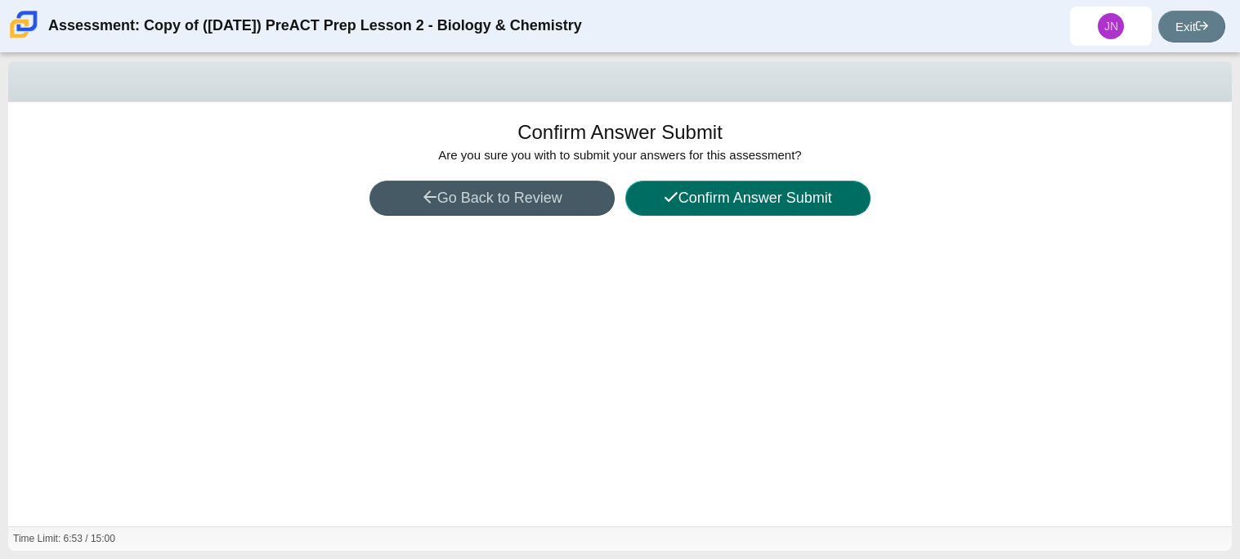
click at [664, 201] on icon at bounding box center [671, 197] width 15 height 15
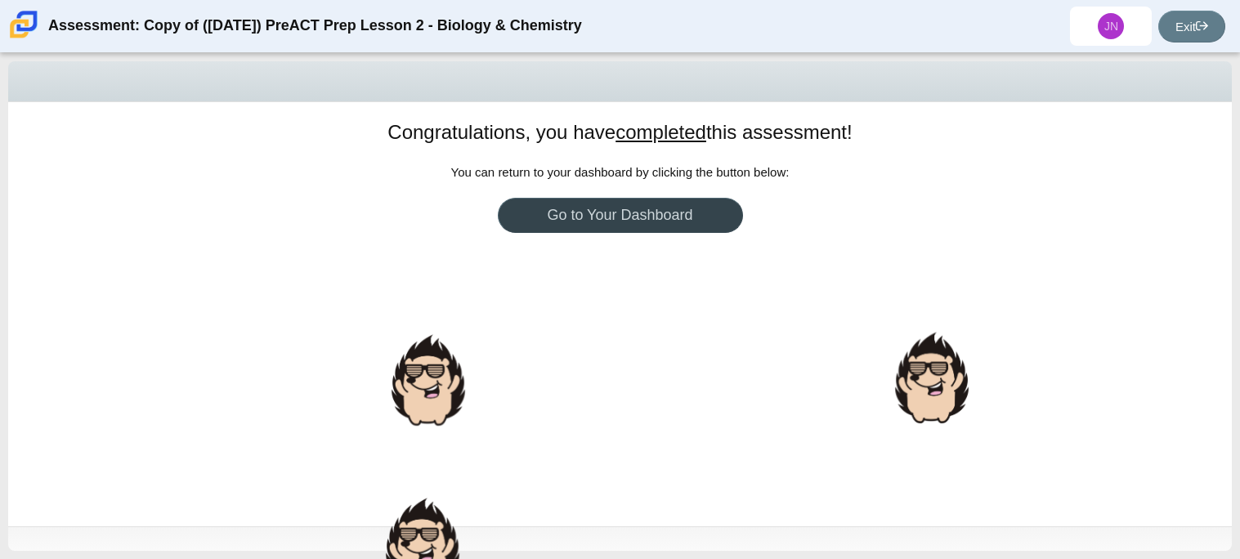
click at [636, 226] on link "Go to Your Dashboard" at bounding box center [620, 215] width 245 height 35
